Goal: Check status

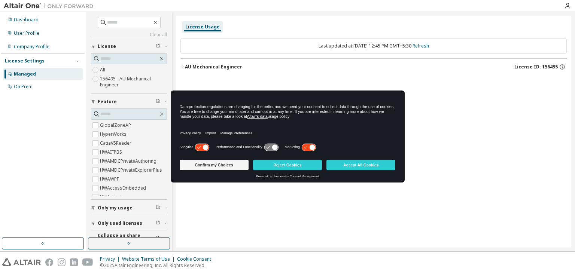
click at [220, 220] on div "License Usage Last updated at: [DATE] 12:45 PM GMT+5:30 Refresh AU Mechanical E…" at bounding box center [373, 132] width 395 height 232
click at [181, 67] on icon "button" at bounding box center [182, 67] width 4 height 4
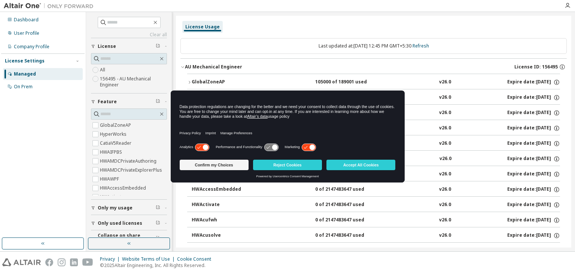
click at [190, 81] on icon "button" at bounding box center [189, 82] width 4 height 4
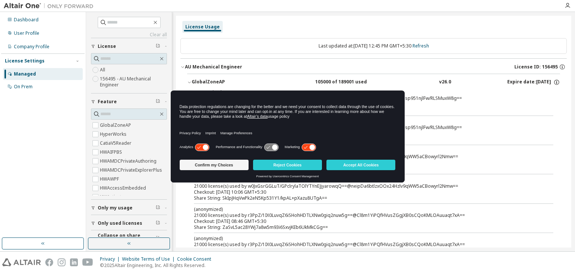
click at [309, 146] on icon at bounding box center [312, 147] width 6 height 6
click at [352, 168] on button "Accept All Cookies" at bounding box center [360, 165] width 69 height 10
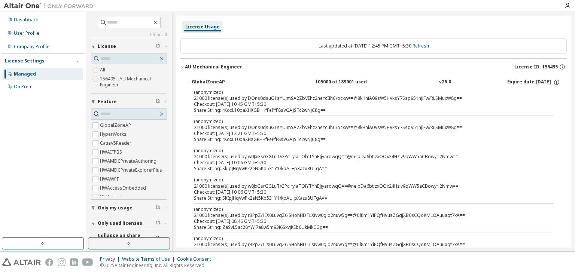
click at [50, 159] on div "Dashboard User Profile Company Profile License Settings Managed On Prem" at bounding box center [42, 125] width 83 height 224
click at [187, 82] on icon "button" at bounding box center [189, 82] width 4 height 4
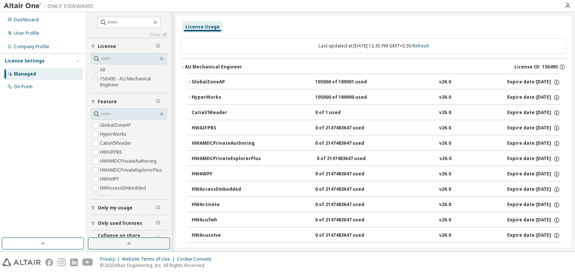
click at [190, 98] on icon "button" at bounding box center [189, 97] width 4 height 4
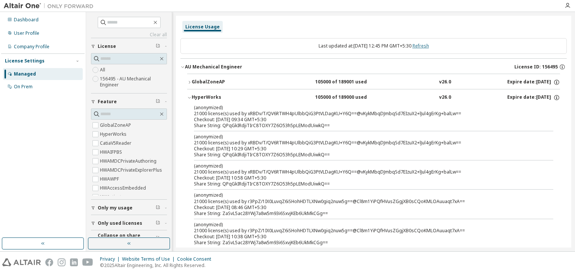
click at [429, 45] on link "Refresh" at bounding box center [420, 46] width 16 height 6
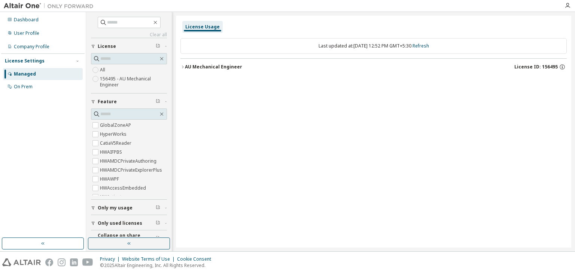
click at [183, 70] on button "AU Mechanical Engineer License ID: 156495" at bounding box center [373, 67] width 386 height 16
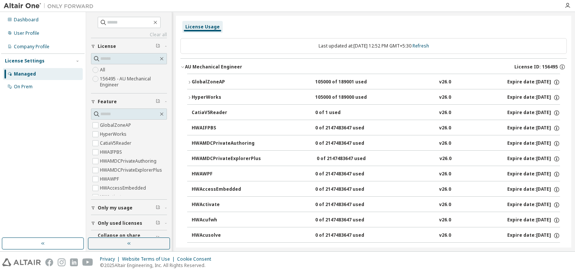
click at [190, 99] on icon "button" at bounding box center [189, 97] width 4 height 4
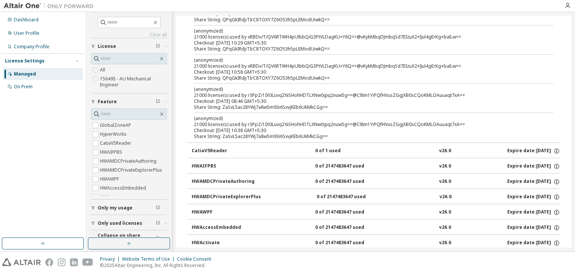
scroll to position [252, 0]
click at [55, 182] on div "Dashboard User Profile Company Profile License Settings Managed On Prem" at bounding box center [42, 125] width 83 height 224
click at [30, 177] on div "Dashboard User Profile Company Profile License Settings Managed On Prem" at bounding box center [42, 125] width 83 height 224
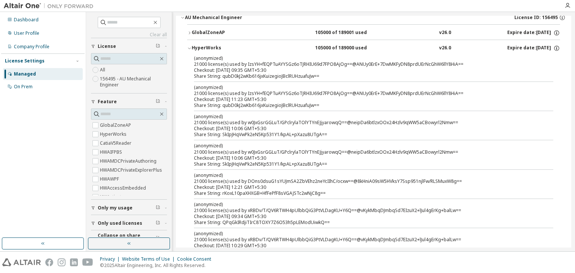
scroll to position [0, 0]
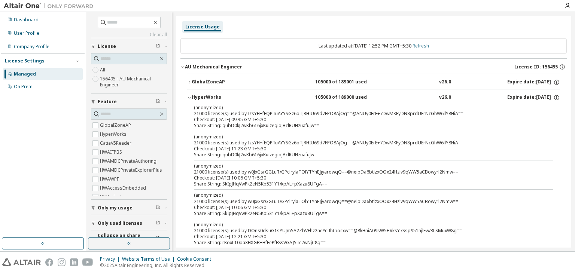
click at [429, 48] on link "Refresh" at bounding box center [420, 46] width 16 height 6
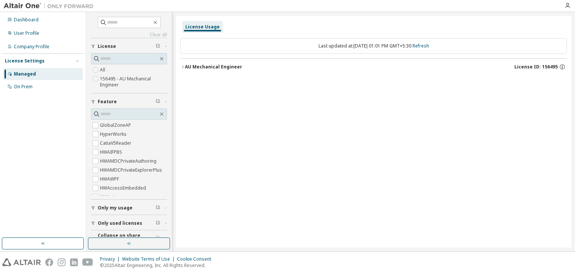
click at [43, 156] on div "Dashboard User Profile Company Profile License Settings Managed On Prem" at bounding box center [42, 125] width 83 height 224
click at [181, 69] on button "AU Mechanical Engineer License ID: 156495" at bounding box center [373, 67] width 386 height 16
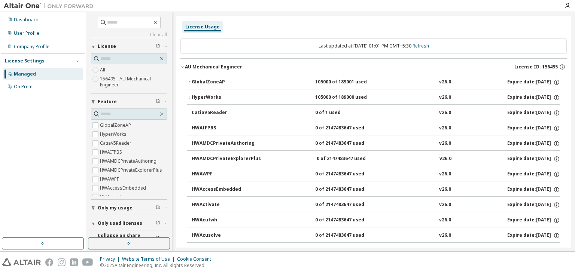
click at [187, 83] on icon "button" at bounding box center [189, 82] width 4 height 4
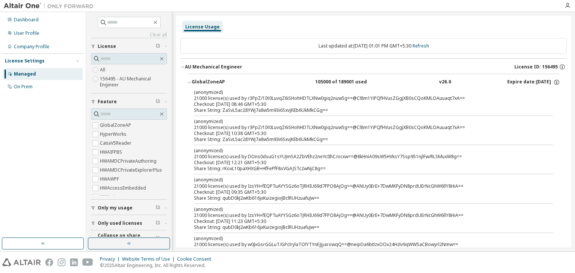
click at [64, 157] on div "Dashboard User Profile Company Profile License Settings Managed On Prem" at bounding box center [42, 125] width 83 height 224
